Goal: Entertainment & Leisure: Consume media (video, audio)

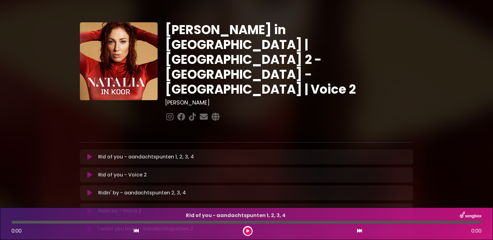
click at [88, 172] on icon at bounding box center [89, 175] width 5 height 6
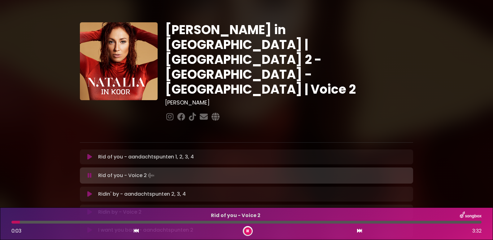
click at [63, 222] on div at bounding box center [246, 222] width 470 height 3
click at [56, 222] on div at bounding box center [43, 222] width 64 height 3
click at [49, 222] on div at bounding box center [36, 222] width 51 height 3
click at [43, 221] on div at bounding box center [32, 222] width 42 height 3
click at [90, 222] on div at bounding box center [246, 222] width 470 height 3
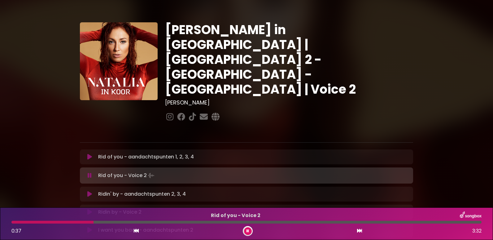
click at [84, 222] on div at bounding box center [52, 222] width 82 height 3
click at [80, 221] on div at bounding box center [50, 222] width 78 height 3
click at [151, 221] on div at bounding box center [246, 222] width 470 height 3
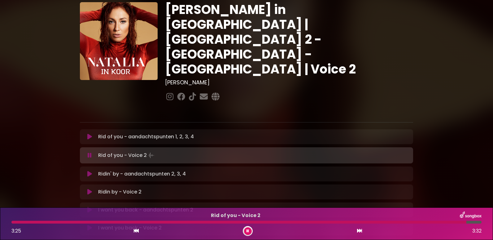
scroll to position [31, 0]
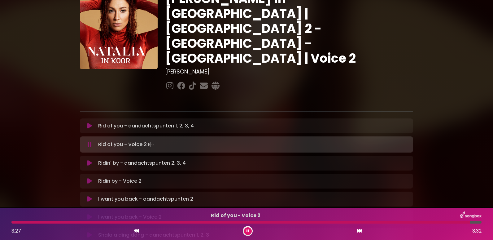
click at [89, 178] on icon at bounding box center [89, 181] width 5 height 6
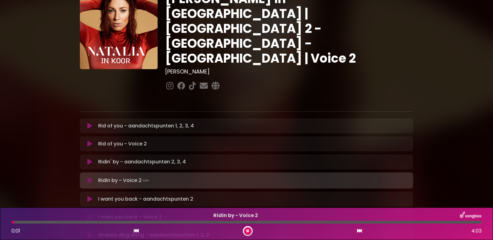
click at [59, 223] on div at bounding box center [246, 222] width 470 height 3
click at [66, 221] on div at bounding box center [246, 222] width 470 height 3
click at [77, 222] on div at bounding box center [246, 222] width 470 height 3
click at [107, 222] on div at bounding box center [246, 222] width 470 height 3
click at [102, 222] on div at bounding box center [63, 222] width 104 height 3
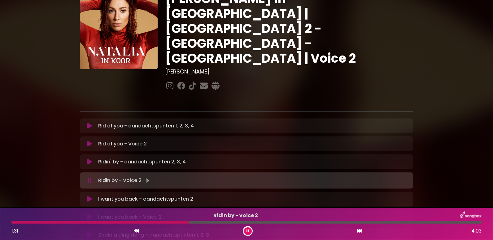
click at [208, 222] on div at bounding box center [246, 222] width 470 height 3
click at [284, 223] on div at bounding box center [246, 222] width 470 height 3
click at [279, 222] on div at bounding box center [149, 222] width 276 height 3
click at [270, 222] on div at bounding box center [146, 222] width 270 height 3
click at [307, 222] on div at bounding box center [246, 222] width 470 height 3
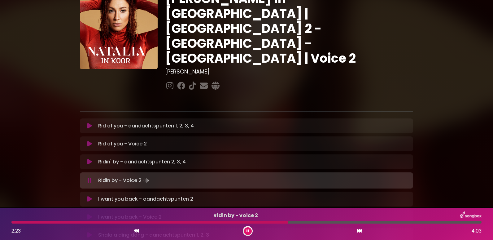
click at [307, 222] on div at bounding box center [246, 222] width 470 height 3
click at [465, 223] on div at bounding box center [246, 222] width 470 height 3
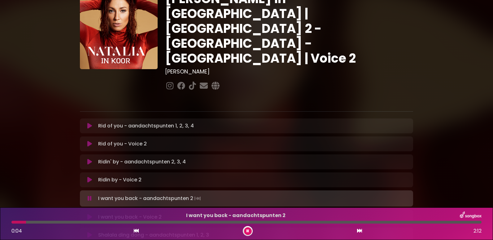
click at [248, 231] on icon at bounding box center [248, 231] width 2 height 4
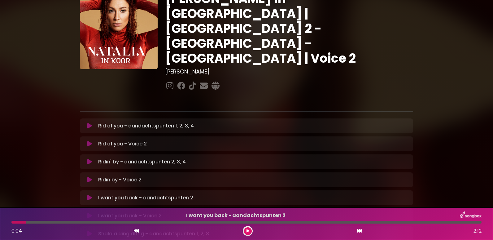
click at [90, 213] on icon at bounding box center [89, 216] width 5 height 6
click at [60, 222] on div at bounding box center [246, 222] width 470 height 3
click at [88, 222] on div at bounding box center [246, 222] width 470 height 3
click at [96, 221] on div at bounding box center [246, 222] width 470 height 3
click at [107, 221] on div at bounding box center [246, 222] width 470 height 3
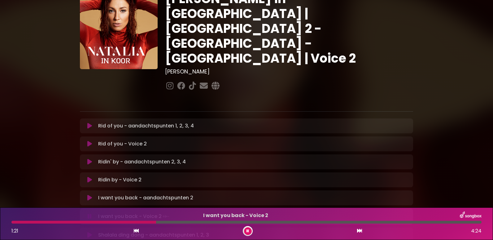
click at [185, 222] on div at bounding box center [246, 222] width 470 height 3
click at [178, 221] on div at bounding box center [99, 222] width 176 height 3
click at [173, 221] on div at bounding box center [94, 222] width 167 height 3
click at [353, 222] on div at bounding box center [246, 222] width 470 height 3
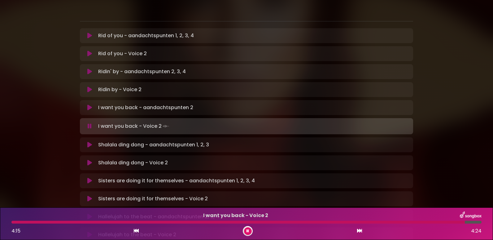
scroll to position [124, 0]
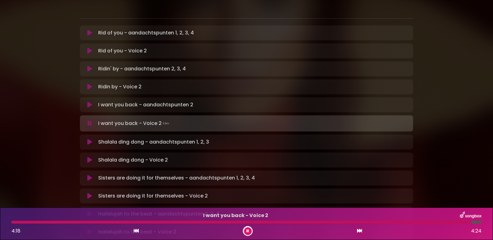
click at [90, 157] on icon at bounding box center [89, 160] width 5 height 6
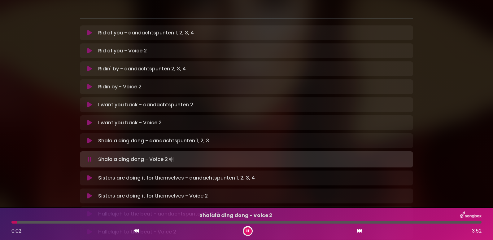
click at [36, 222] on div at bounding box center [246, 222] width 470 height 3
click at [134, 221] on div at bounding box center [246, 222] width 470 height 3
click at [266, 222] on div at bounding box center [246, 222] width 470 height 3
click at [367, 221] on div at bounding box center [246, 222] width 470 height 3
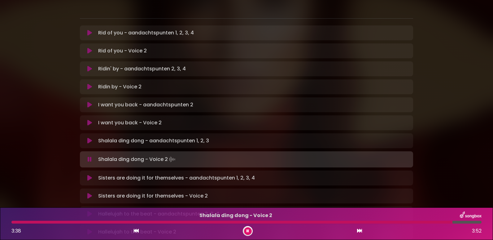
click at [90, 193] on icon at bounding box center [89, 196] width 5 height 6
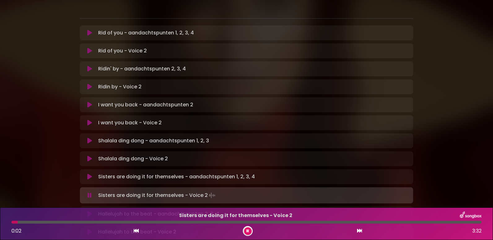
click at [50, 222] on div at bounding box center [246, 222] width 470 height 3
click at [40, 222] on div at bounding box center [31, 222] width 40 height 3
click at [94, 223] on div at bounding box center [246, 222] width 470 height 3
click at [84, 222] on div at bounding box center [63, 222] width 105 height 3
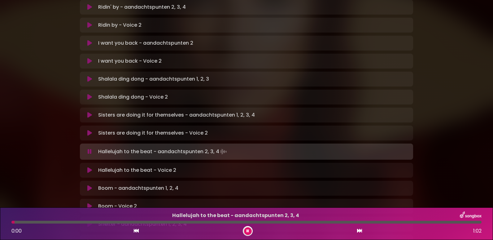
scroll to position [186, 0]
click at [89, 167] on icon at bounding box center [89, 170] width 5 height 6
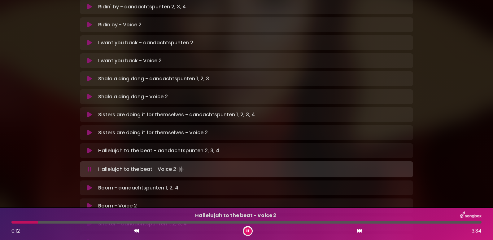
click at [14, 223] on div at bounding box center [24, 222] width 27 height 3
click at [154, 221] on div at bounding box center [246, 222] width 470 height 3
click at [169, 221] on div at bounding box center [246, 222] width 470 height 3
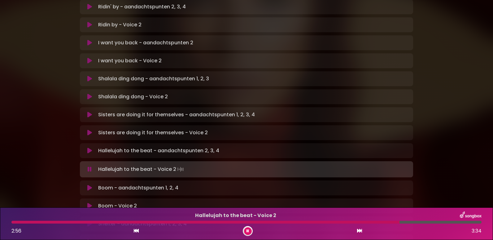
click at [465, 222] on div at bounding box center [246, 222] width 470 height 3
click at [456, 221] on div at bounding box center [240, 222] width 458 height 3
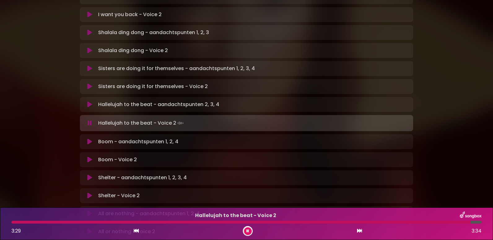
scroll to position [248, 0]
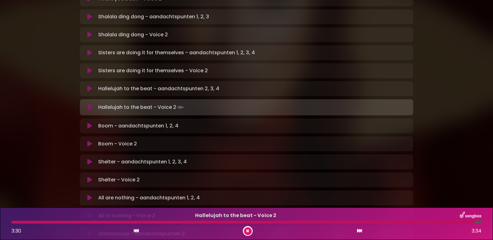
click at [105, 140] on p "Boom - Voice 2 Loading Track..." at bounding box center [253, 143] width 311 height 7
click at [89, 141] on icon at bounding box center [89, 144] width 5 height 6
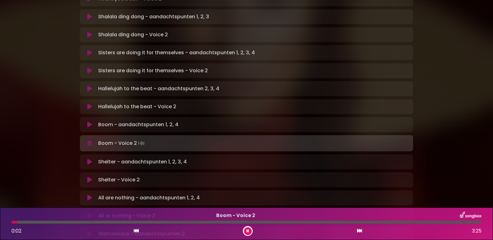
click at [59, 222] on div at bounding box center [246, 222] width 470 height 3
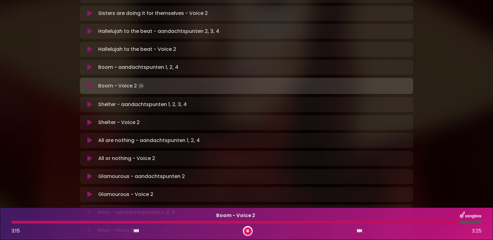
scroll to position [310, 0]
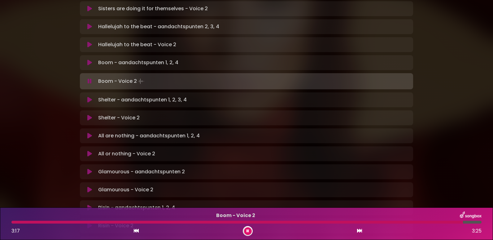
click at [90, 115] on icon at bounding box center [89, 118] width 5 height 6
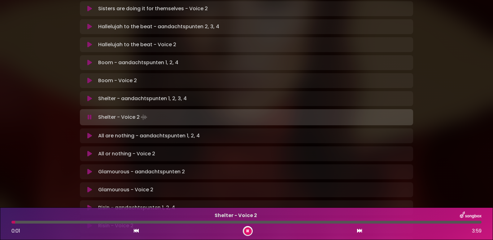
click at [62, 223] on div at bounding box center [246, 222] width 470 height 3
click at [67, 222] on div at bounding box center [246, 222] width 470 height 3
click at [139, 222] on div at bounding box center [246, 222] width 470 height 3
click at [328, 222] on div at bounding box center [246, 222] width 470 height 3
click at [348, 222] on div at bounding box center [246, 222] width 470 height 3
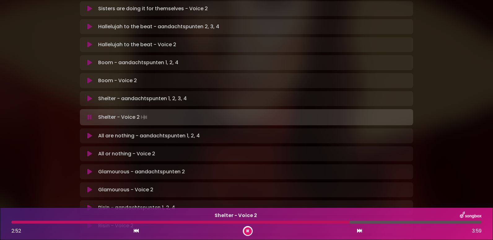
click at [365, 221] on div at bounding box center [246, 222] width 470 height 3
click at [377, 222] on div at bounding box center [246, 222] width 470 height 3
click at [388, 221] on div at bounding box center [246, 222] width 470 height 3
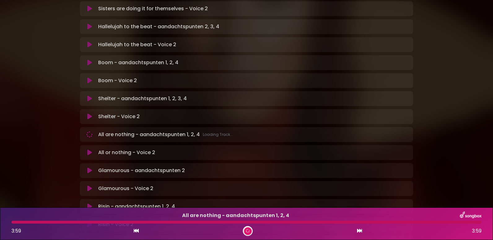
click at [89, 149] on icon at bounding box center [89, 152] width 5 height 6
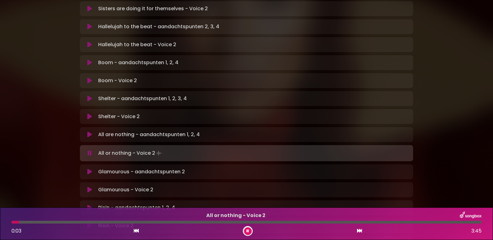
click at [46, 222] on div at bounding box center [246, 222] width 470 height 3
click at [57, 221] on div at bounding box center [246, 222] width 470 height 3
click at [192, 222] on div at bounding box center [246, 222] width 470 height 3
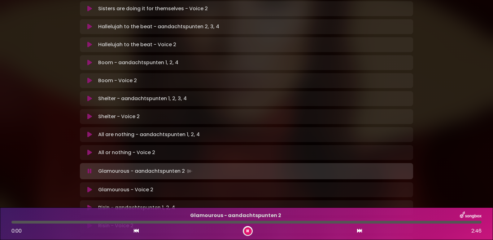
click at [90, 186] on icon at bounding box center [89, 189] width 5 height 6
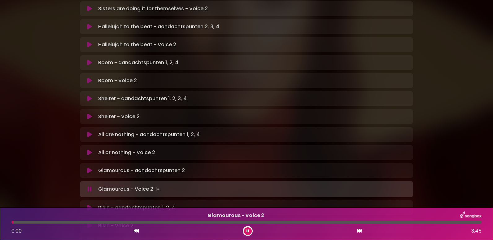
click at [46, 222] on div at bounding box center [246, 222] width 470 height 3
click at [53, 222] on div at bounding box center [246, 222] width 470 height 3
click at [58, 221] on div at bounding box center [246, 222] width 470 height 3
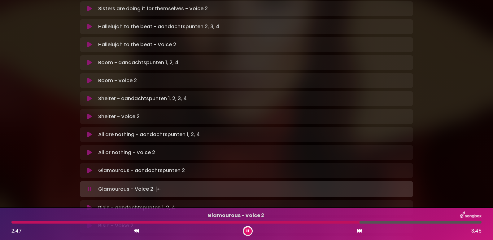
click at [248, 231] on icon at bounding box center [248, 231] width 4 height 4
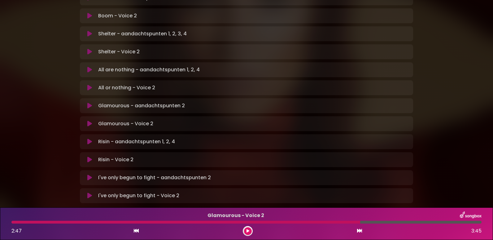
scroll to position [387, 0]
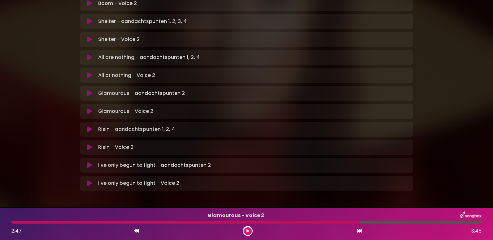
click at [89, 144] on icon at bounding box center [89, 147] width 5 height 6
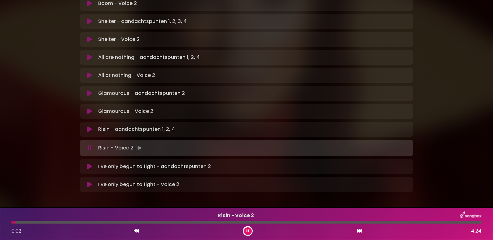
click at [53, 223] on div at bounding box center [246, 222] width 470 height 3
click at [79, 223] on div at bounding box center [246, 222] width 470 height 3
click at [88, 222] on div at bounding box center [246, 222] width 470 height 3
click at [118, 223] on div at bounding box center [246, 222] width 470 height 3
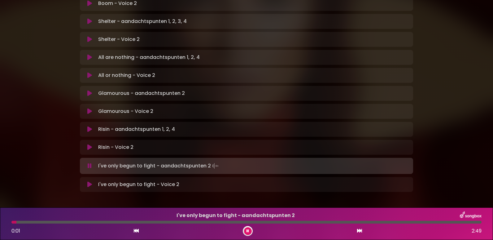
click at [89, 181] on icon at bounding box center [89, 184] width 5 height 6
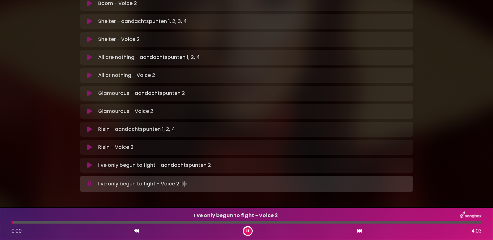
click at [54, 222] on div at bounding box center [246, 222] width 470 height 3
click at [103, 222] on div at bounding box center [246, 222] width 470 height 3
click at [95, 222] on div at bounding box center [52, 222] width 83 height 3
click at [197, 222] on div at bounding box center [246, 222] width 470 height 3
click at [190, 222] on div at bounding box center [105, 222] width 188 height 3
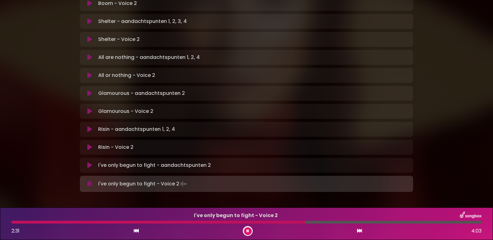
click at [312, 222] on div at bounding box center [246, 222] width 470 height 3
click at [316, 221] on div at bounding box center [246, 222] width 470 height 3
click at [375, 222] on div at bounding box center [246, 222] width 470 height 3
click at [249, 231] on button at bounding box center [248, 231] width 8 height 8
